Goal: Task Accomplishment & Management: Manage account settings

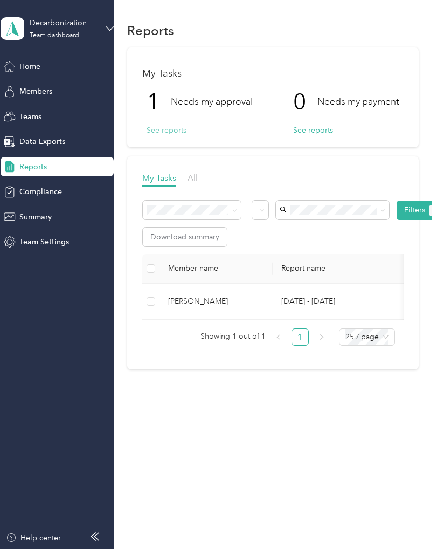
click at [161, 128] on button "See reports" at bounding box center [167, 129] width 40 height 11
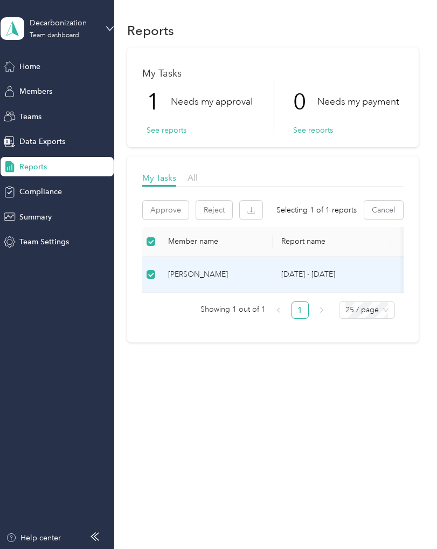
click at [217, 274] on div "[PERSON_NAME]" at bounding box center [216, 274] width 96 height 12
drag, startPoint x: 217, startPoint y: 274, endPoint x: 204, endPoint y: 274, distance: 13.5
click at [204, 274] on div "[PERSON_NAME]" at bounding box center [216, 274] width 96 height 12
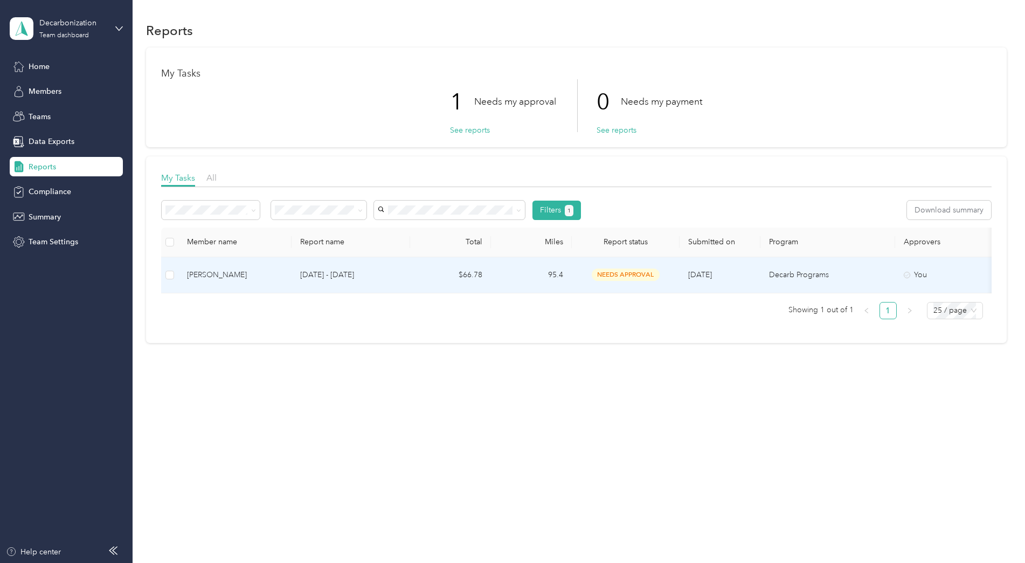
click at [664, 274] on div "needs approval" at bounding box center [625, 274] width 91 height 12
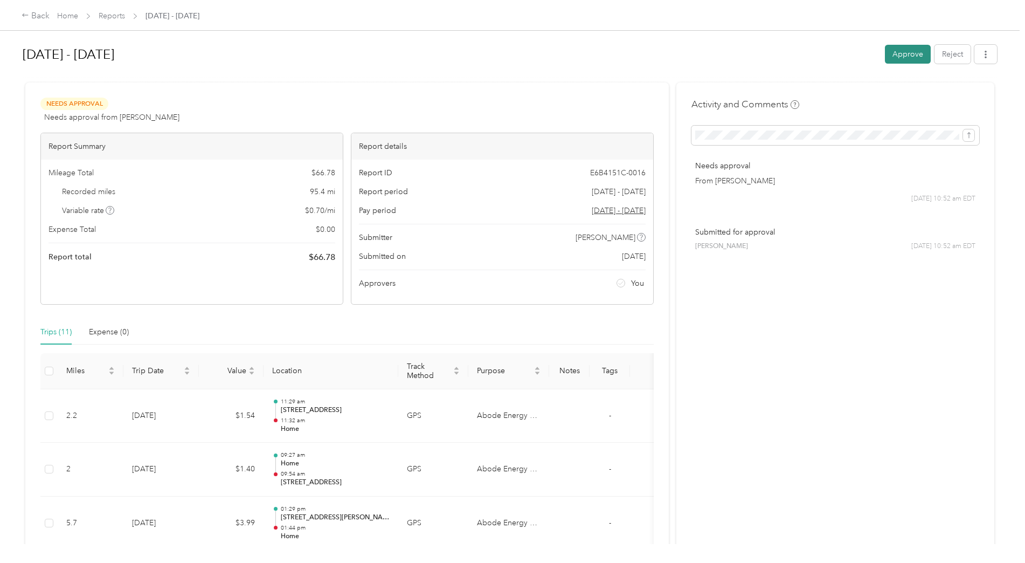
click at [914, 56] on button "Approve" at bounding box center [908, 54] width 46 height 19
